Goal: Communication & Community: Answer question/provide support

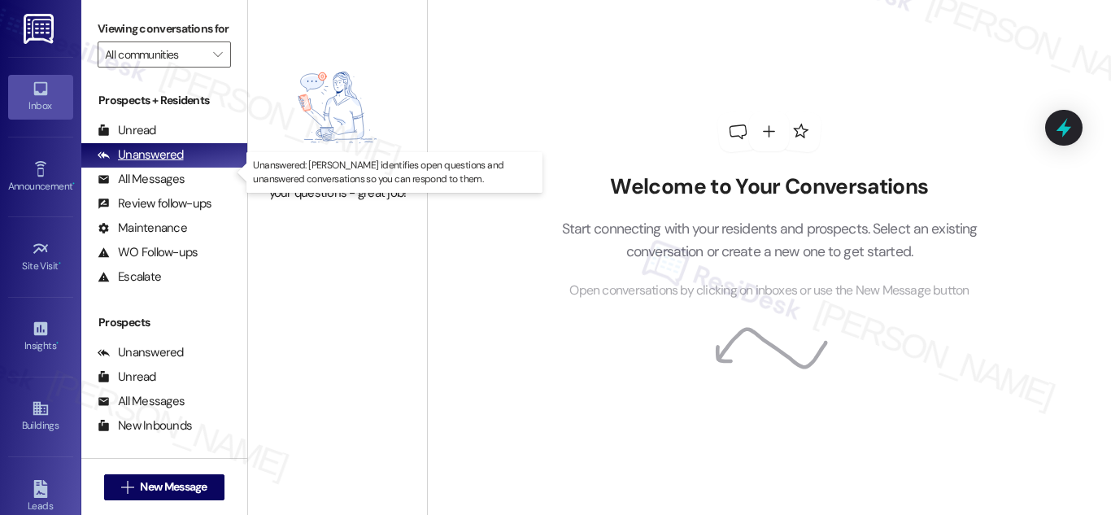
click at [136, 163] on div "Unanswered" at bounding box center [141, 154] width 86 height 17
click at [159, 163] on div "Unanswered" at bounding box center [141, 154] width 86 height 17
click at [169, 163] on div "Unanswered" at bounding box center [141, 154] width 86 height 17
